Goal: Unclear

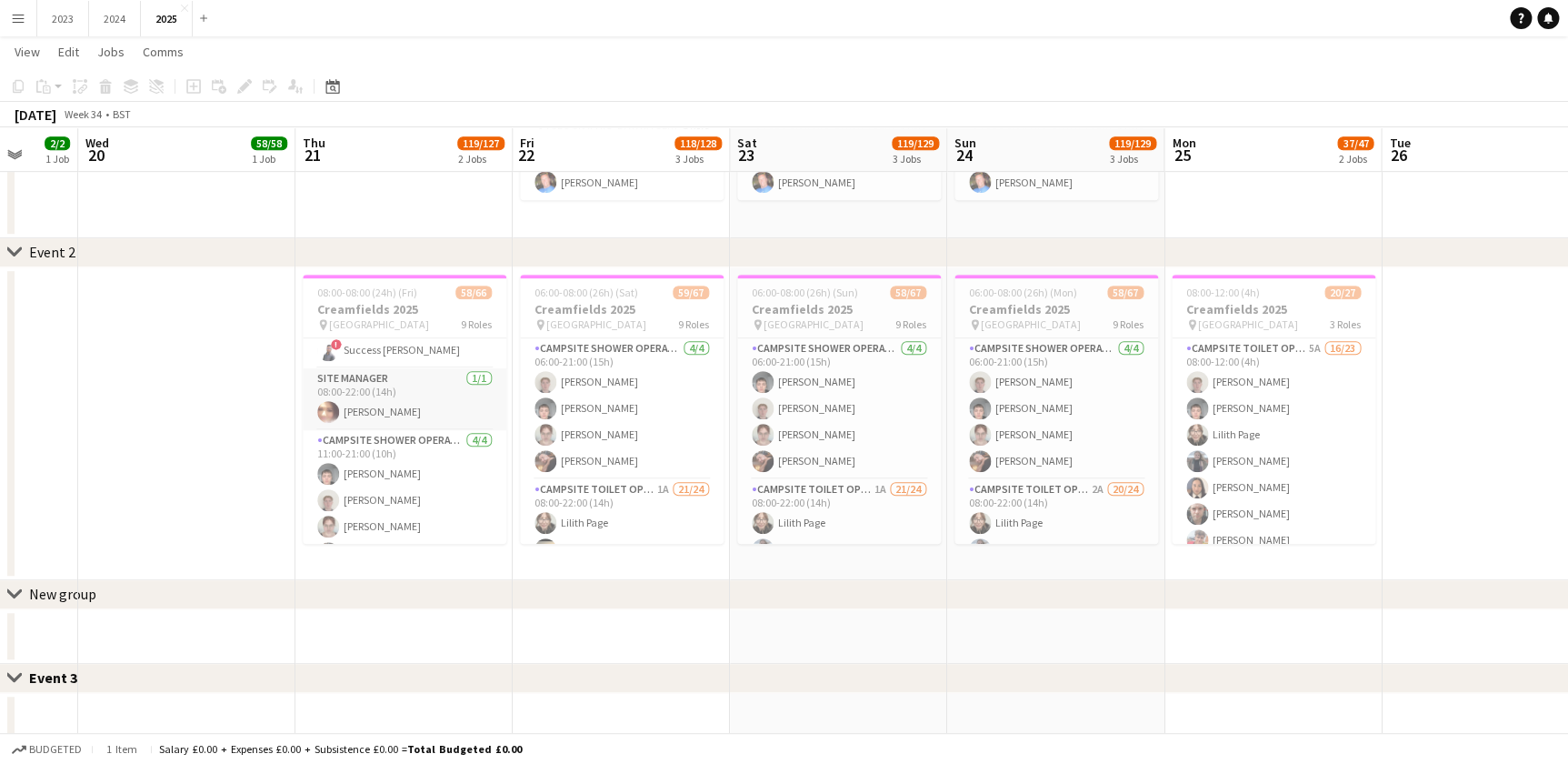
scroll to position [744, 0]
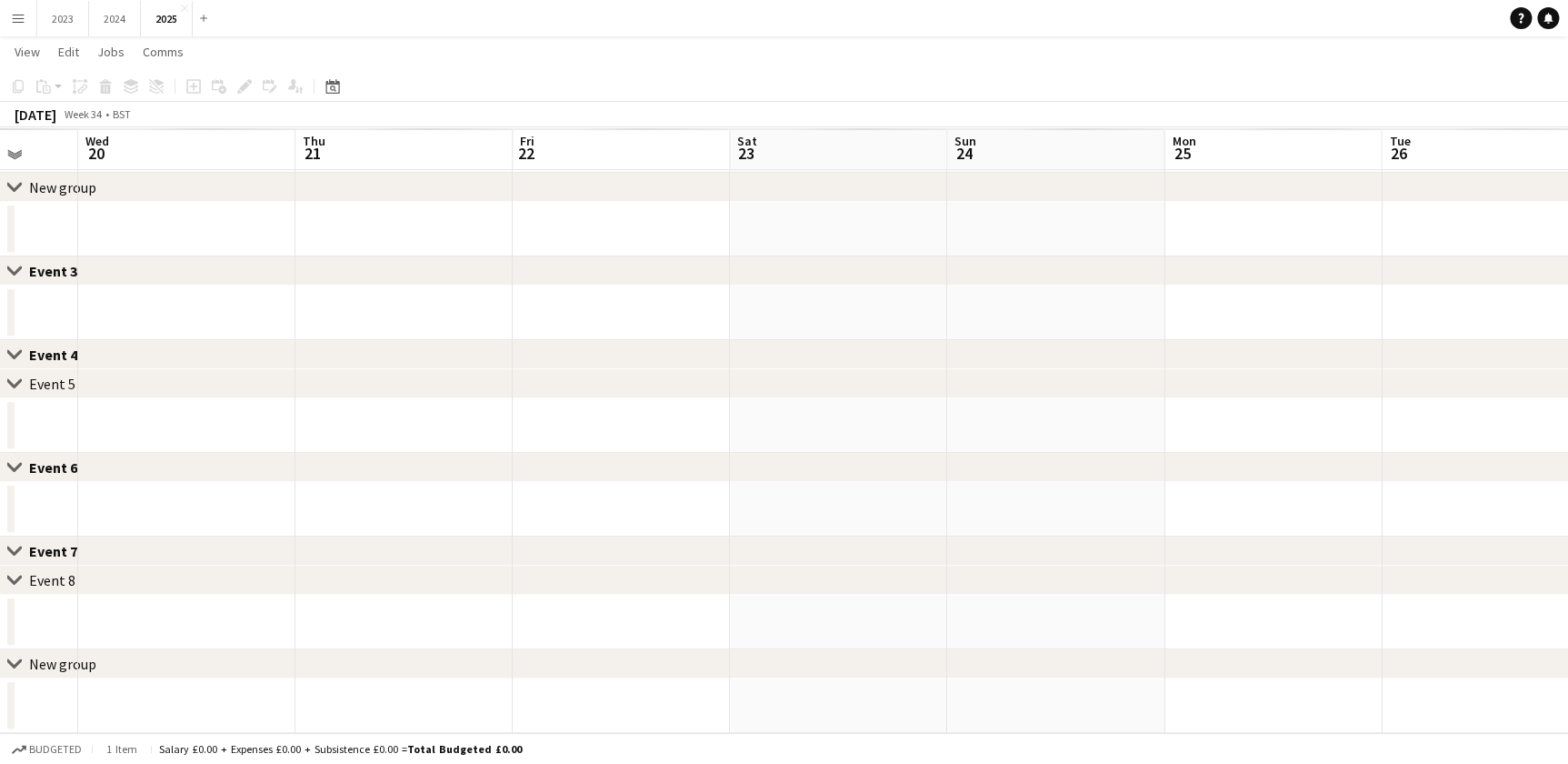
click at [614, 500] on app-date-cell at bounding box center [621, 509] width 217 height 54
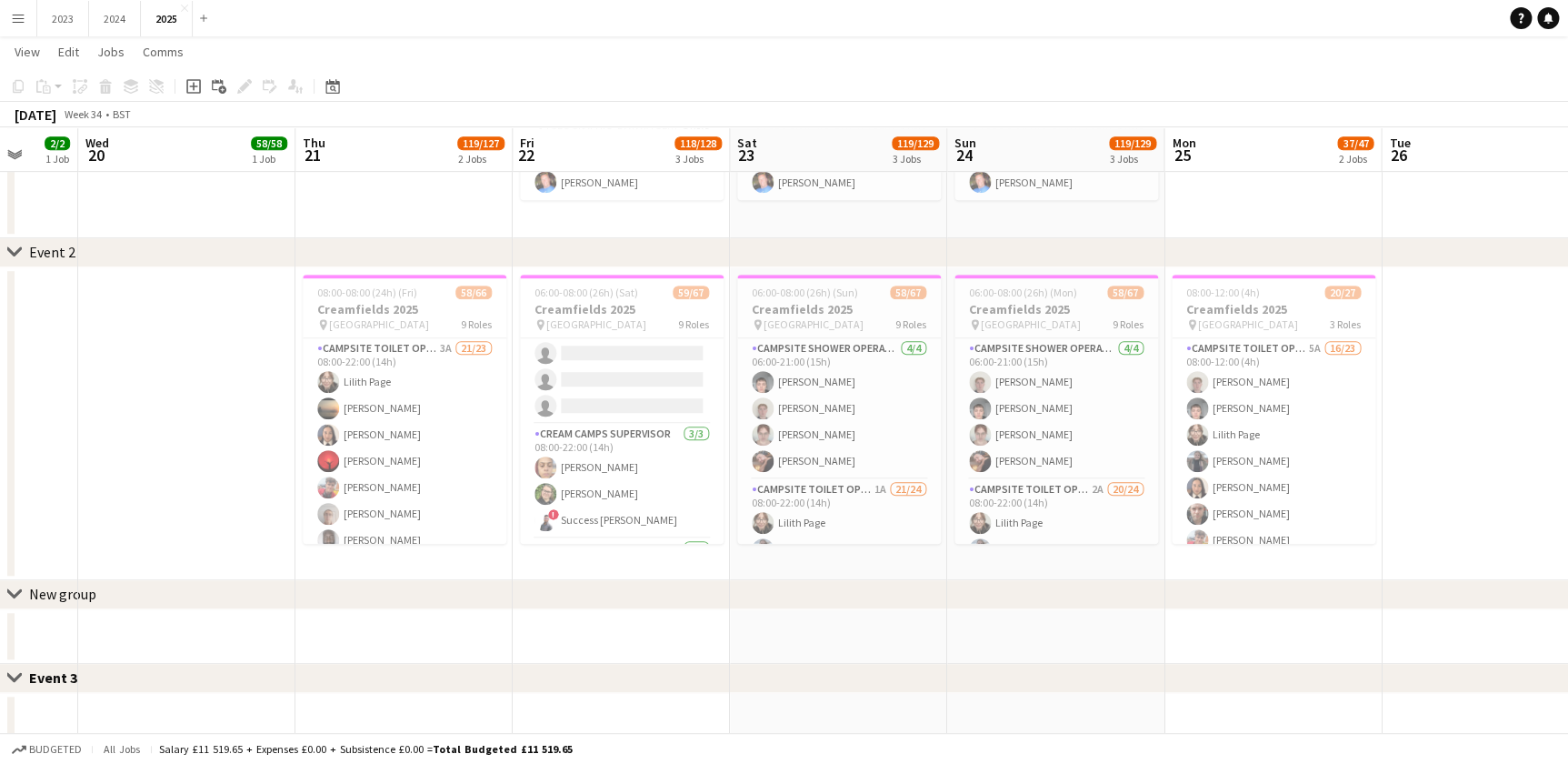
scroll to position [721, 0]
click at [635, 492] on app-card-role "Cream Camps Supervisor [DATE] 08:00-22:00 (14h) [PERSON_NAME] [PERSON_NAME] ! S…" at bounding box center [621, 482] width 203 height 114
click at [513, 485] on app-date-cell "06:00-08:00 (26h) (Sat) 59/67 Creamfields 2025 pin Daresbury Park 9 Roles Camps…" at bounding box center [621, 423] width 217 height 313
